Goal: Browse casually

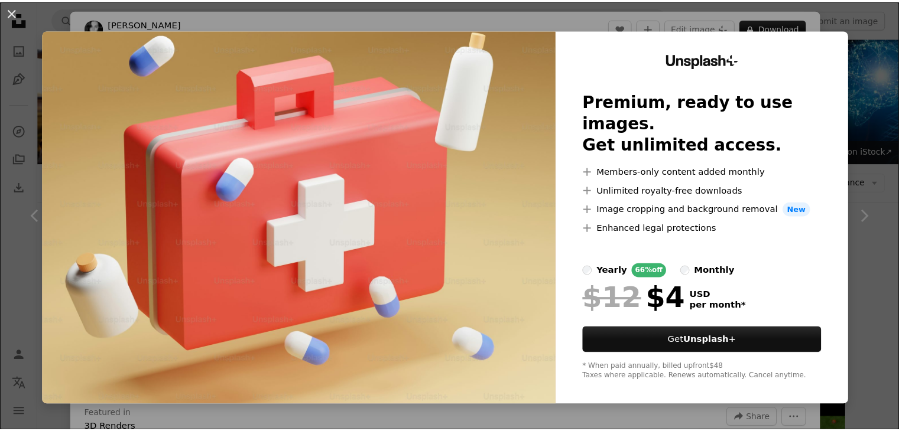
scroll to position [591, 0]
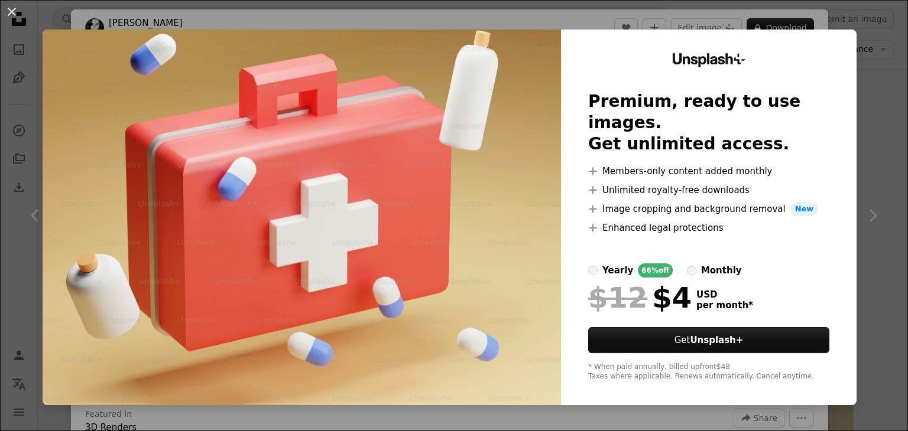
click at [885, 101] on div "An X shape Unsplash+ Premium, ready to use images. Get unlimited access. A plus…" at bounding box center [454, 215] width 908 height 431
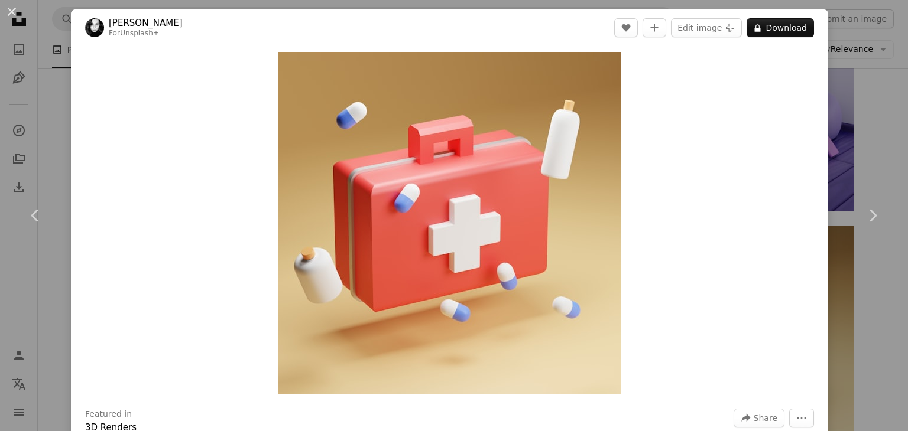
click at [857, 106] on div "An X shape Chevron left Chevron right [PERSON_NAME] For Unsplash+ A heart A plu…" at bounding box center [454, 215] width 908 height 431
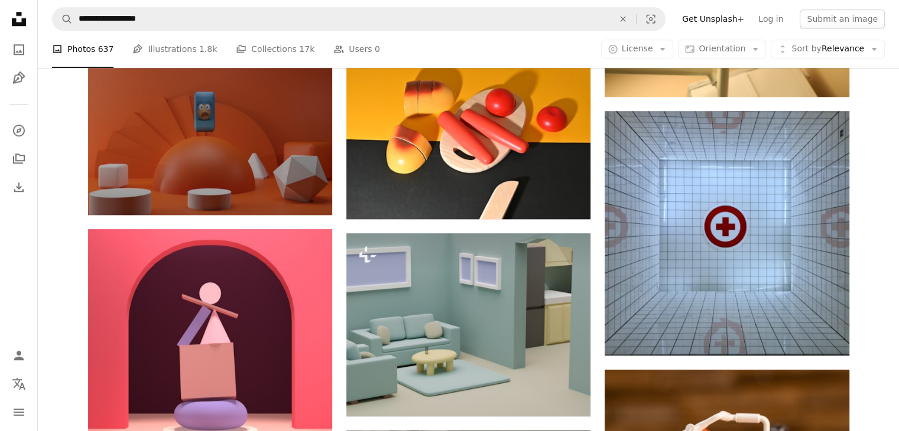
scroll to position [1300, 0]
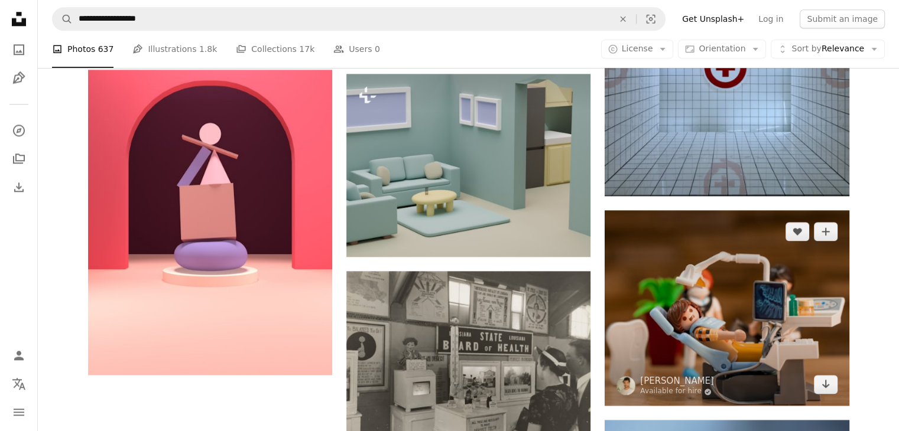
click at [761, 326] on img at bounding box center [727, 308] width 244 height 196
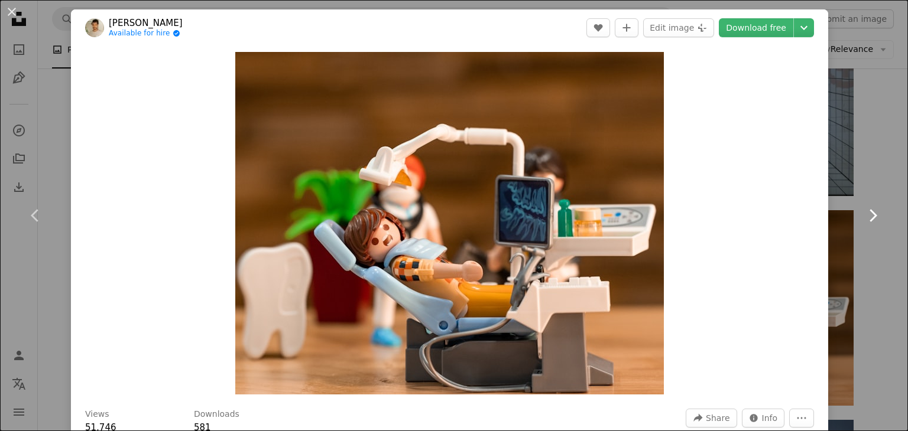
click at [873, 215] on link "Chevron right" at bounding box center [872, 215] width 71 height 113
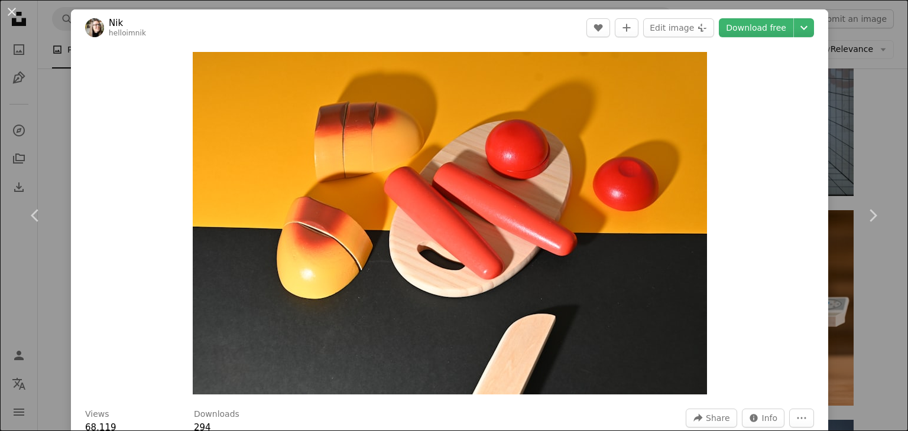
click at [876, 142] on div "An X shape Chevron left Chevron right Nik helloimnik A heart A plus sign Edit i…" at bounding box center [454, 215] width 908 height 431
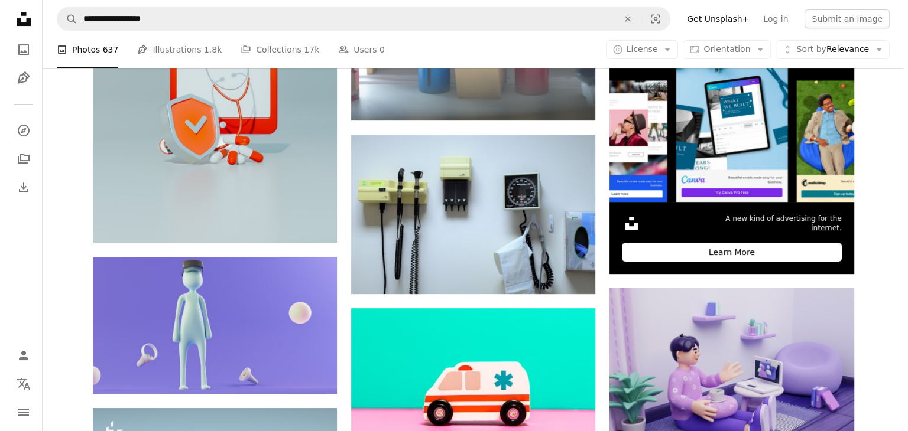
scroll to position [236, 0]
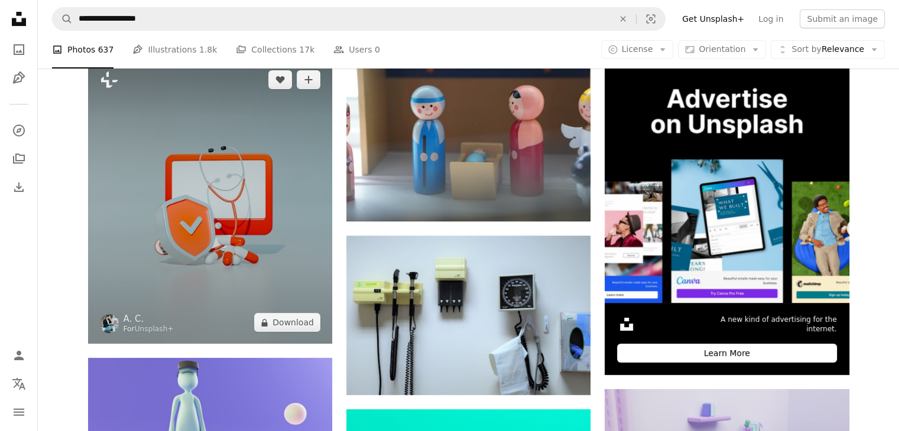
click at [262, 232] on img at bounding box center [210, 201] width 244 height 285
